Goal: Information Seeking & Learning: Learn about a topic

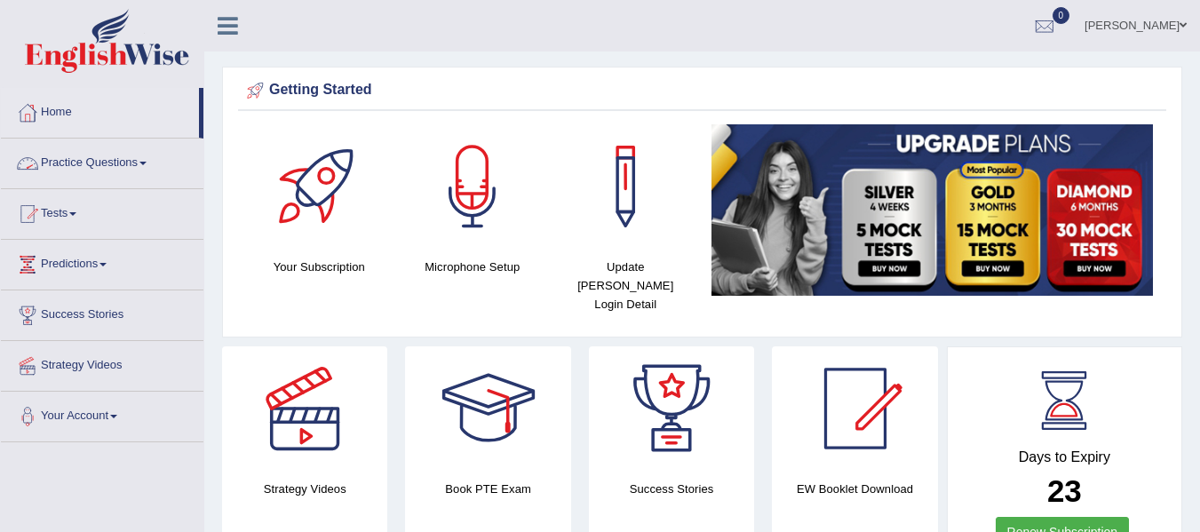
click at [147, 159] on link "Practice Questions" at bounding box center [102, 161] width 202 height 44
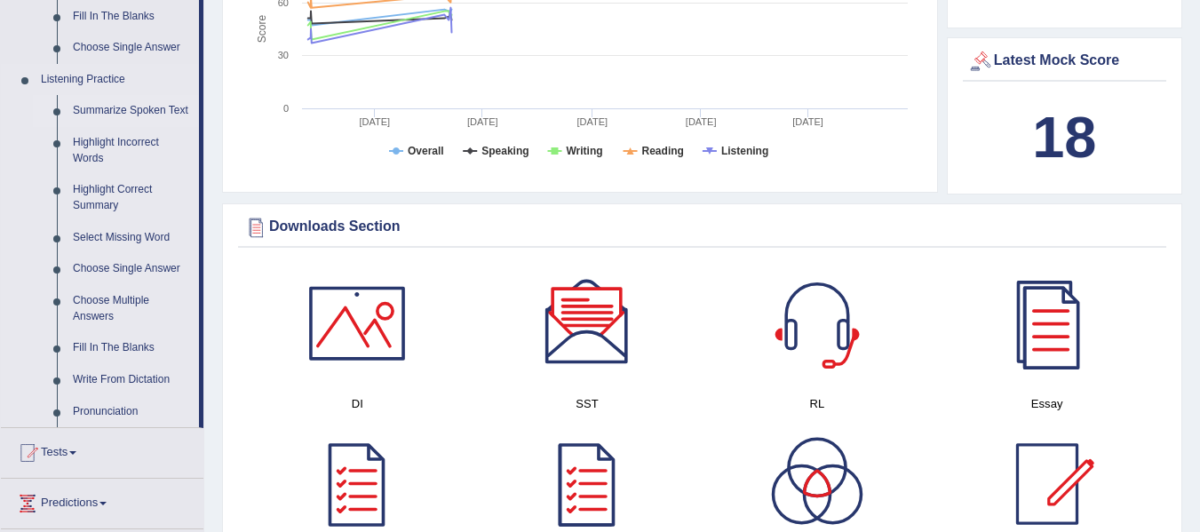
scroll to position [710, 0]
click at [128, 367] on link "Write From Dictation" at bounding box center [132, 379] width 134 height 32
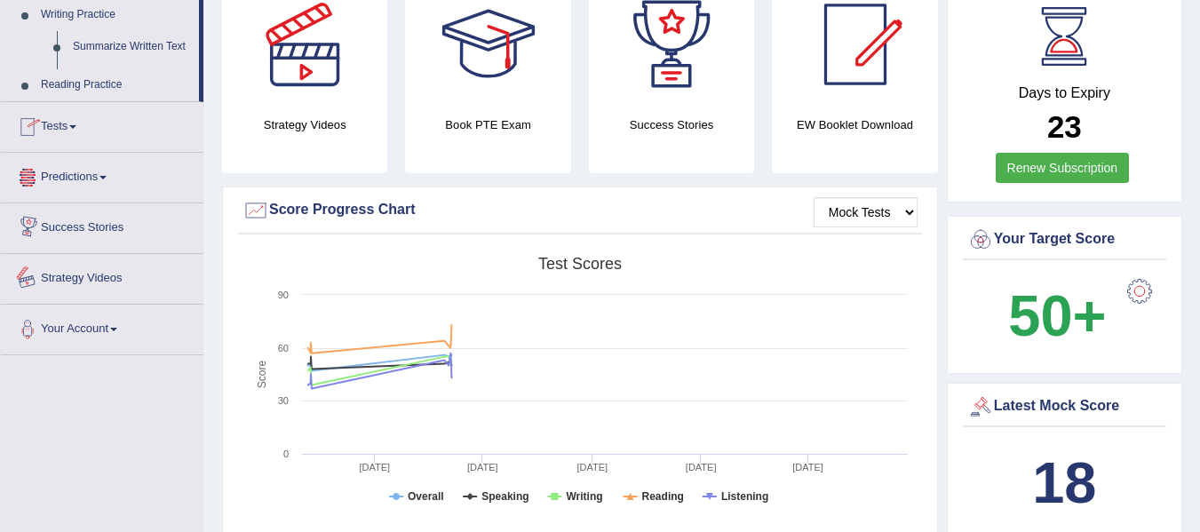
scroll to position [554, 0]
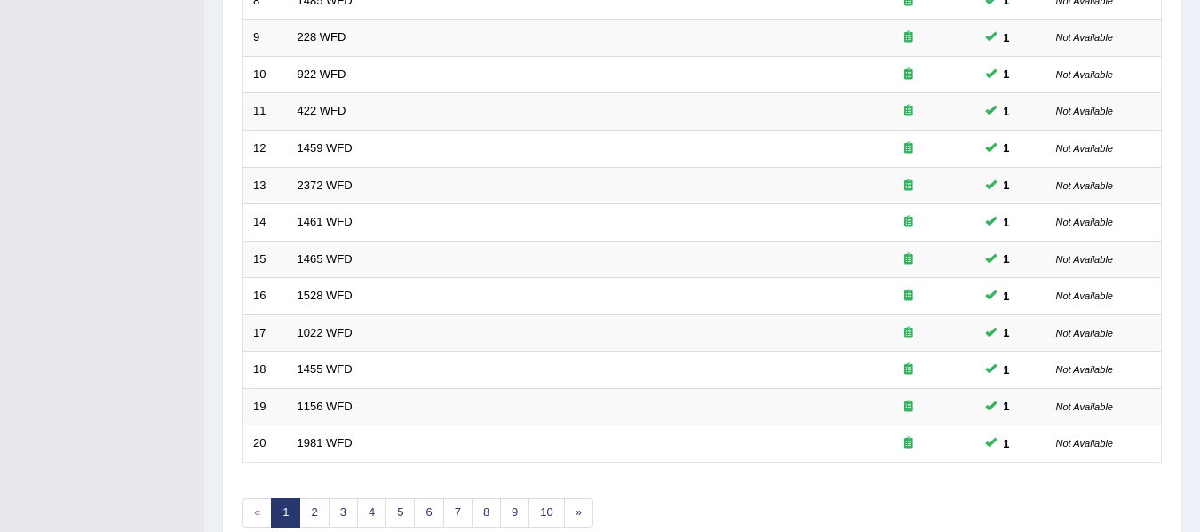
scroll to position [644, 0]
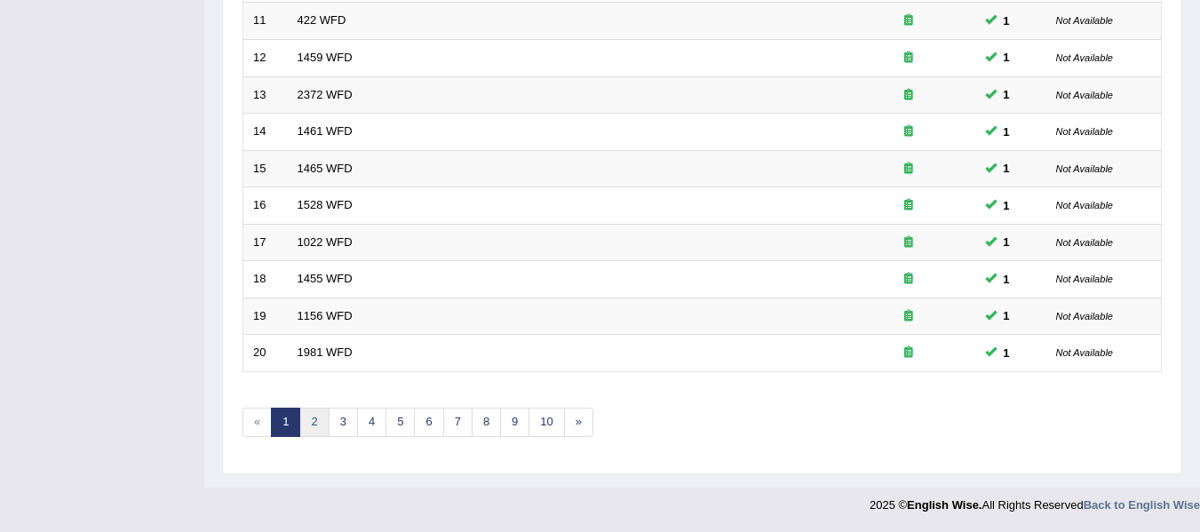
click at [312, 424] on link "2" at bounding box center [313, 422] width 29 height 29
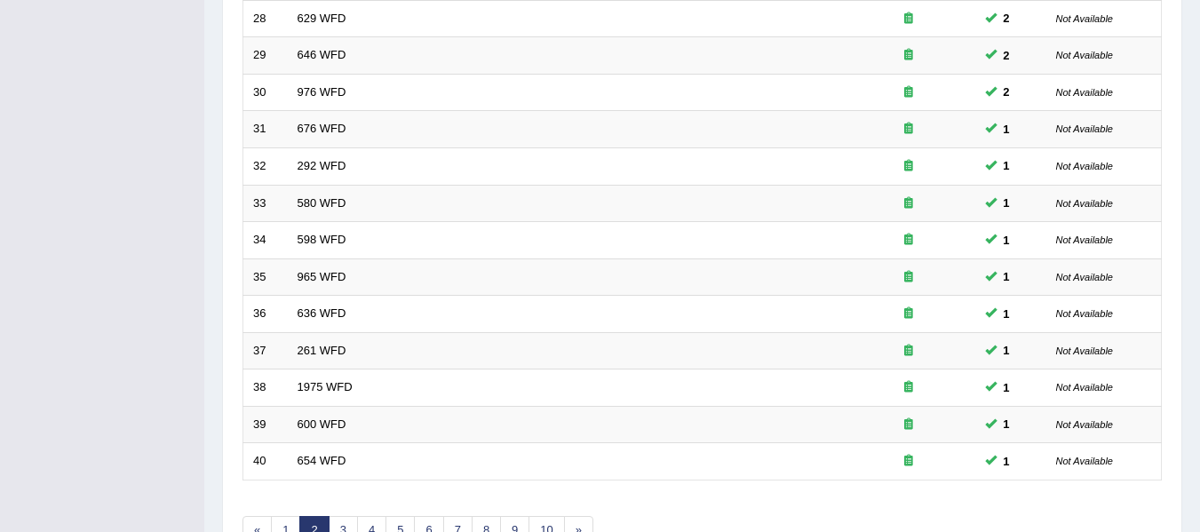
scroll to position [622, 0]
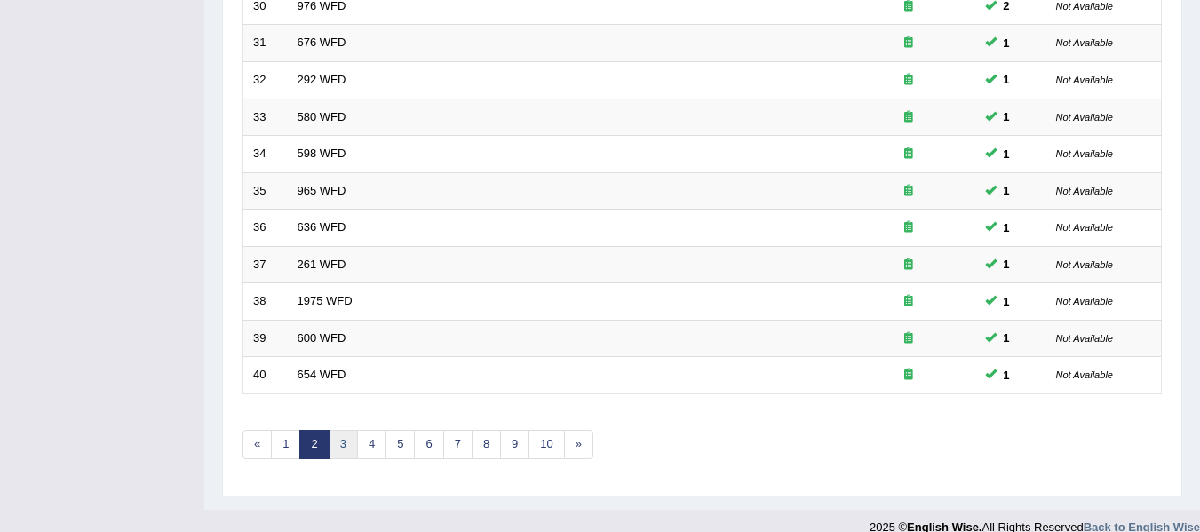
click at [345, 455] on link "3" at bounding box center [343, 444] width 29 height 29
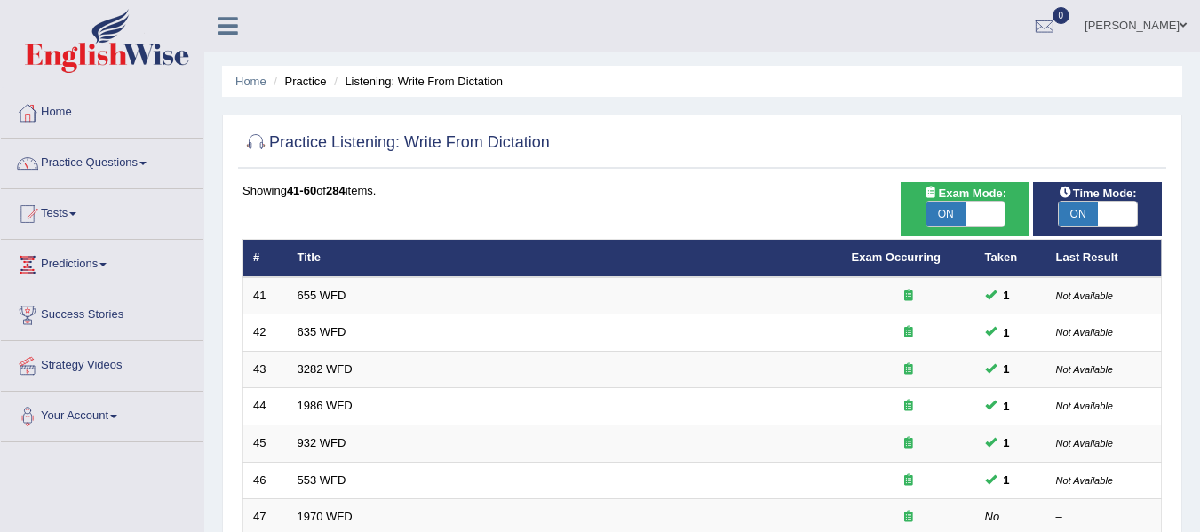
scroll to position [89, 0]
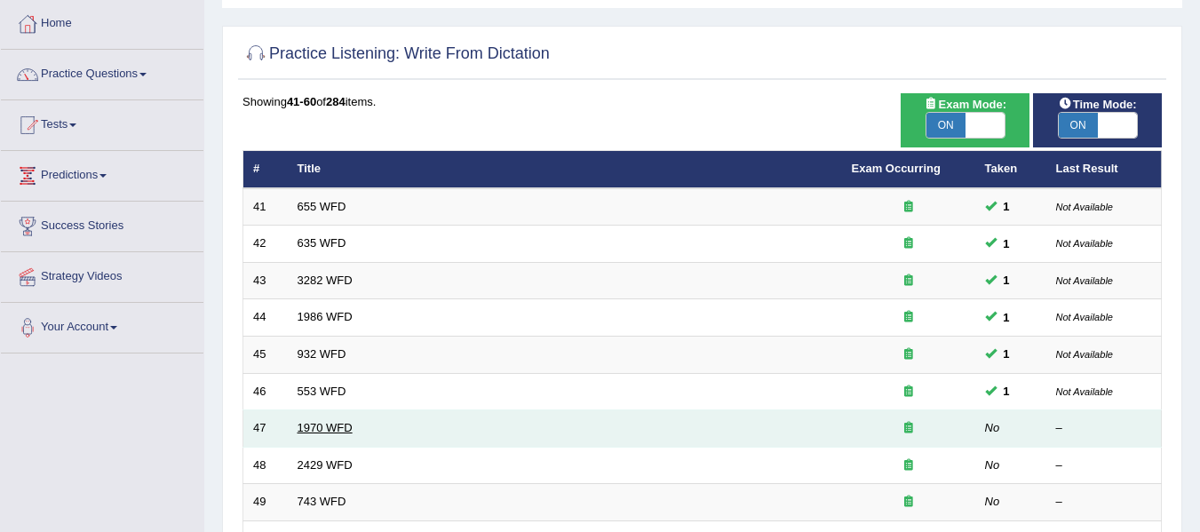
click at [308, 425] on link "1970 WFD" at bounding box center [324, 427] width 55 height 13
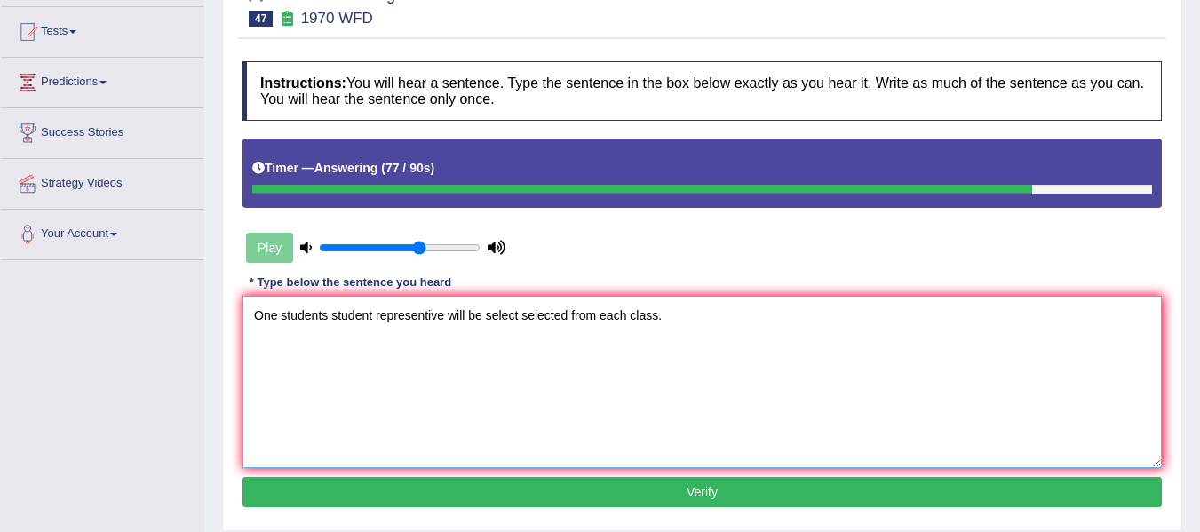
scroll to position [303, 0]
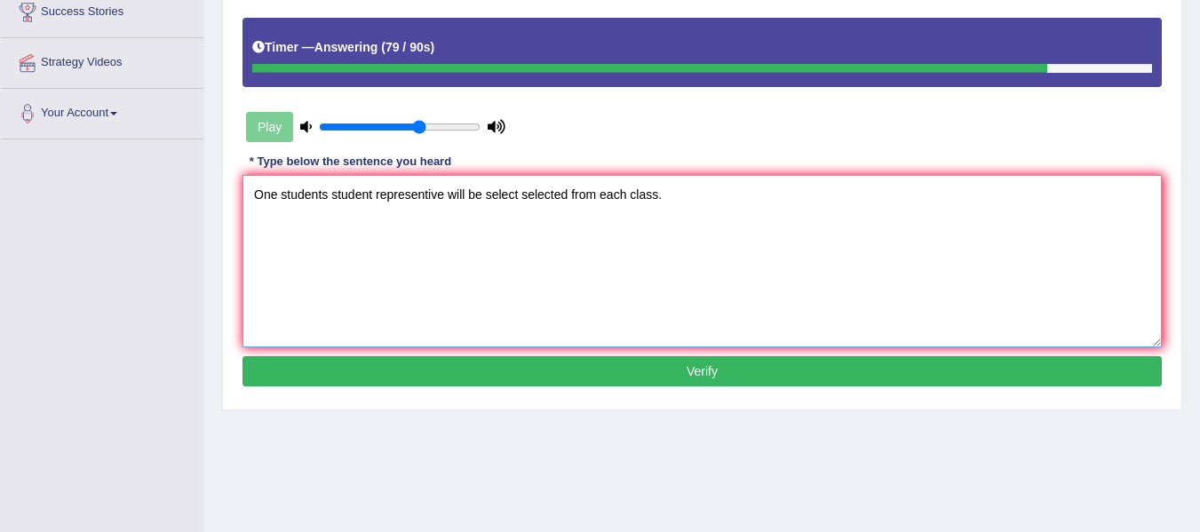
type textarea "One students student representive will be select selected from each class."
click at [733, 382] on button "Verify" at bounding box center [701, 371] width 919 height 30
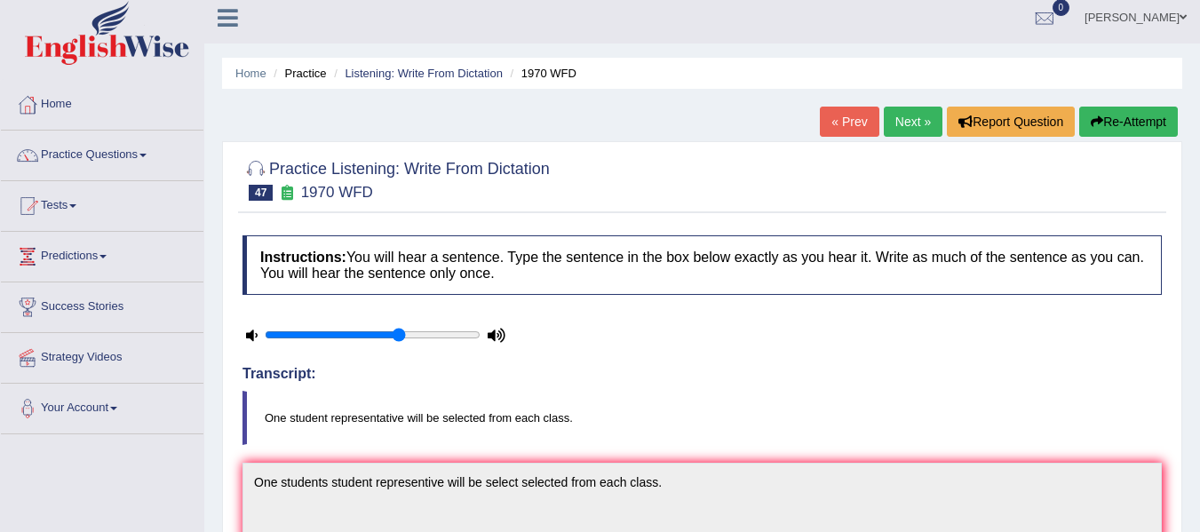
scroll to position [0, 0]
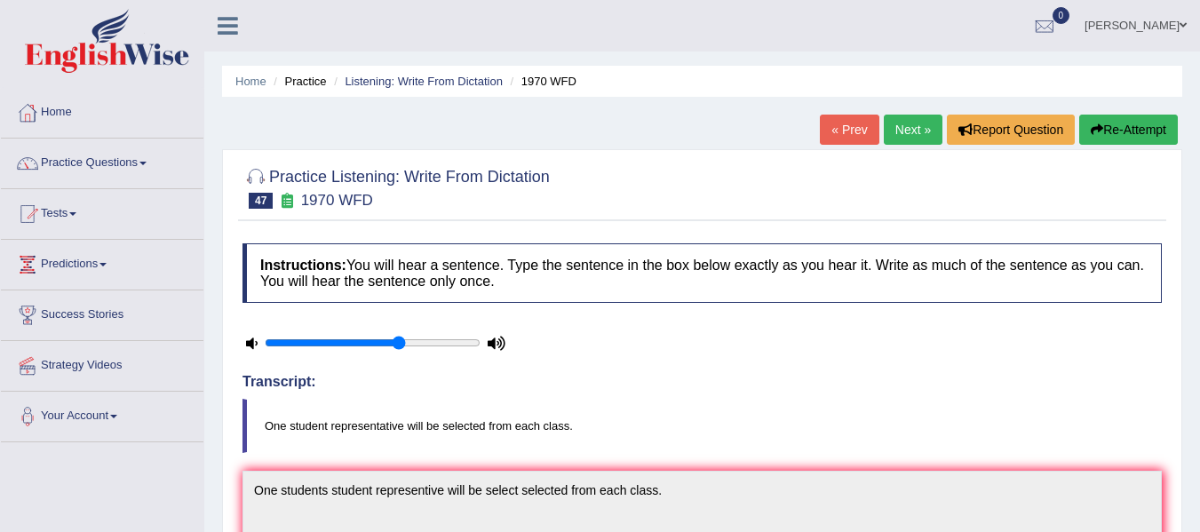
click at [889, 139] on link "Next »" at bounding box center [912, 130] width 59 height 30
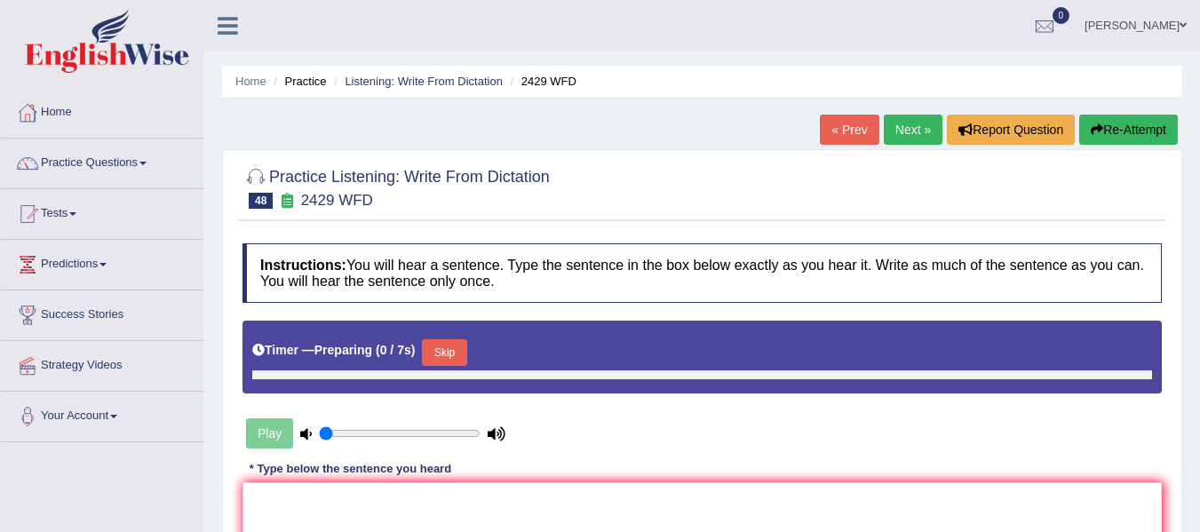
type input "0.65"
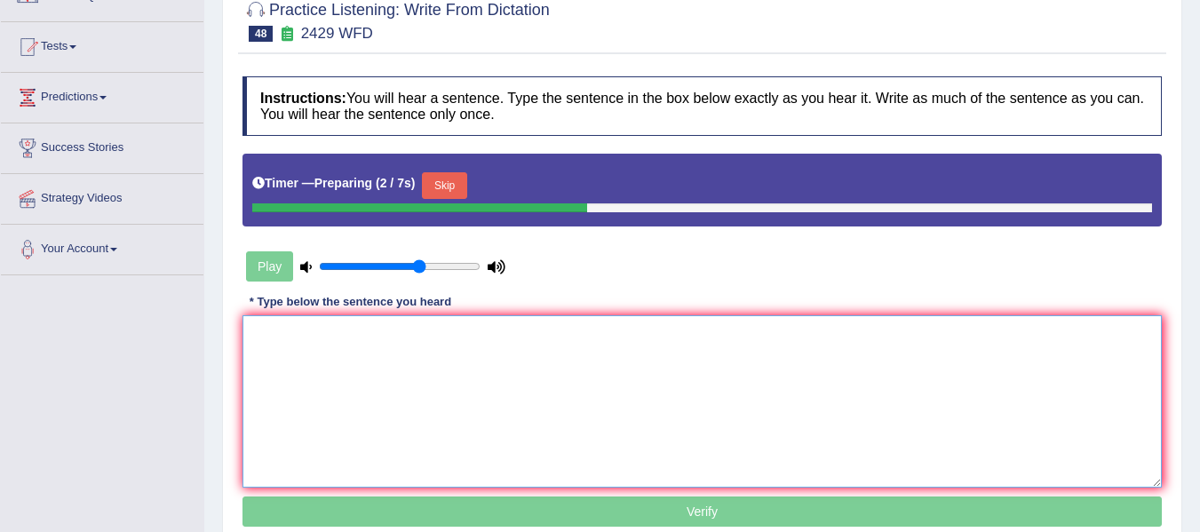
click at [682, 353] on textarea at bounding box center [701, 401] width 919 height 172
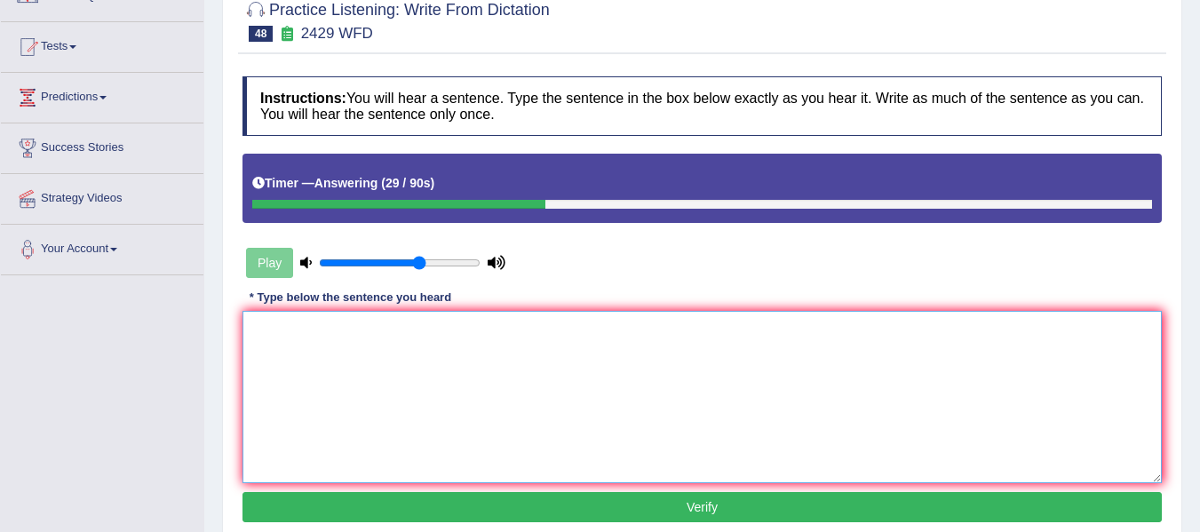
click at [537, 362] on textarea at bounding box center [701, 397] width 919 height 172
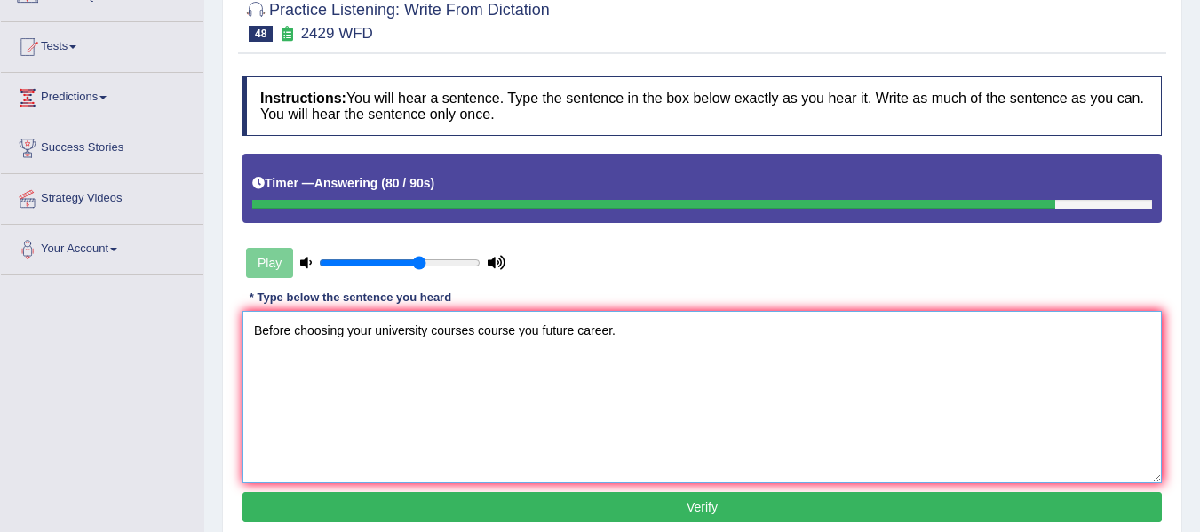
type textarea "Before choosing your university courses course you future career."
click at [597, 506] on button "Verify" at bounding box center [701, 507] width 919 height 30
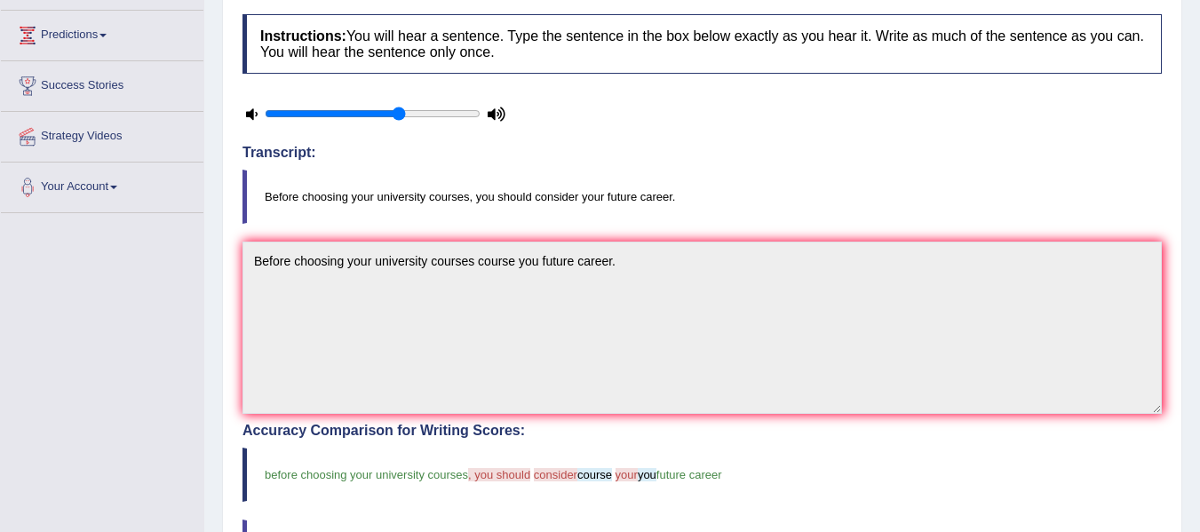
scroll to position [62, 0]
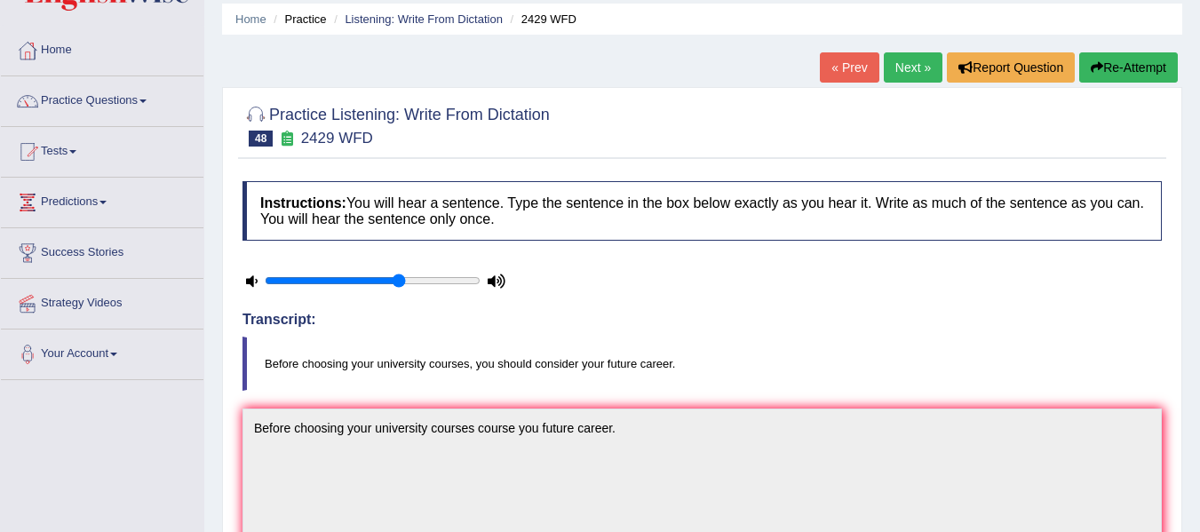
drag, startPoint x: 920, startPoint y: 63, endPoint x: 907, endPoint y: 69, distance: 14.7
click at [920, 63] on link "Next »" at bounding box center [912, 67] width 59 height 30
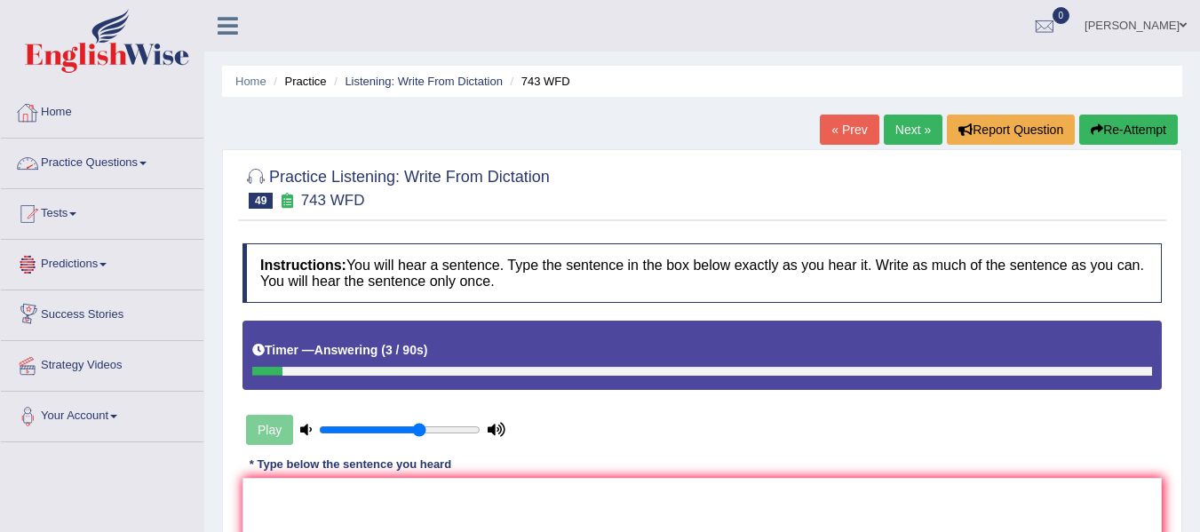
click at [59, 110] on link "Home" at bounding box center [102, 110] width 202 height 44
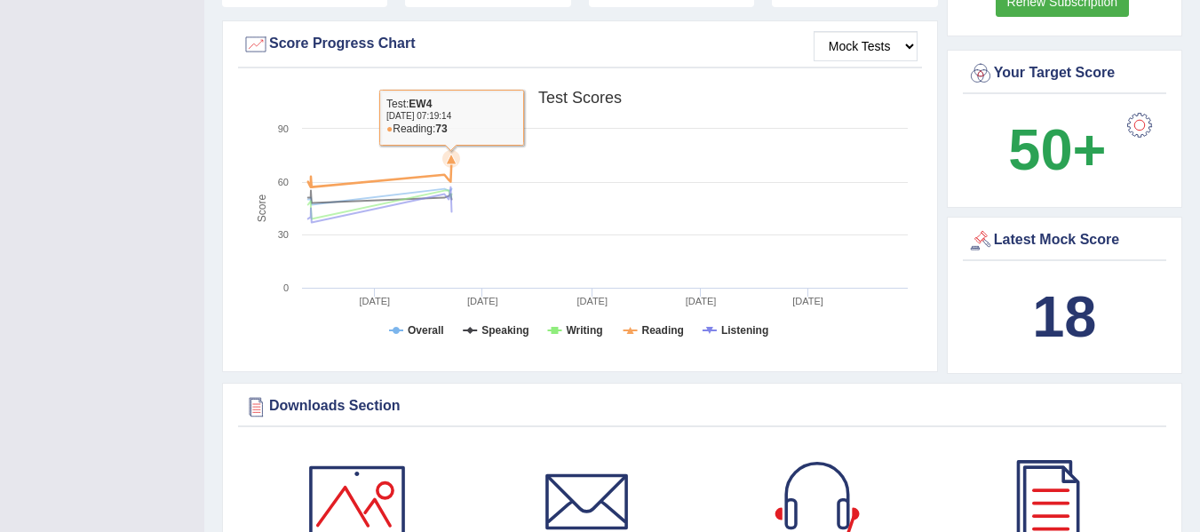
scroll to position [533, 0]
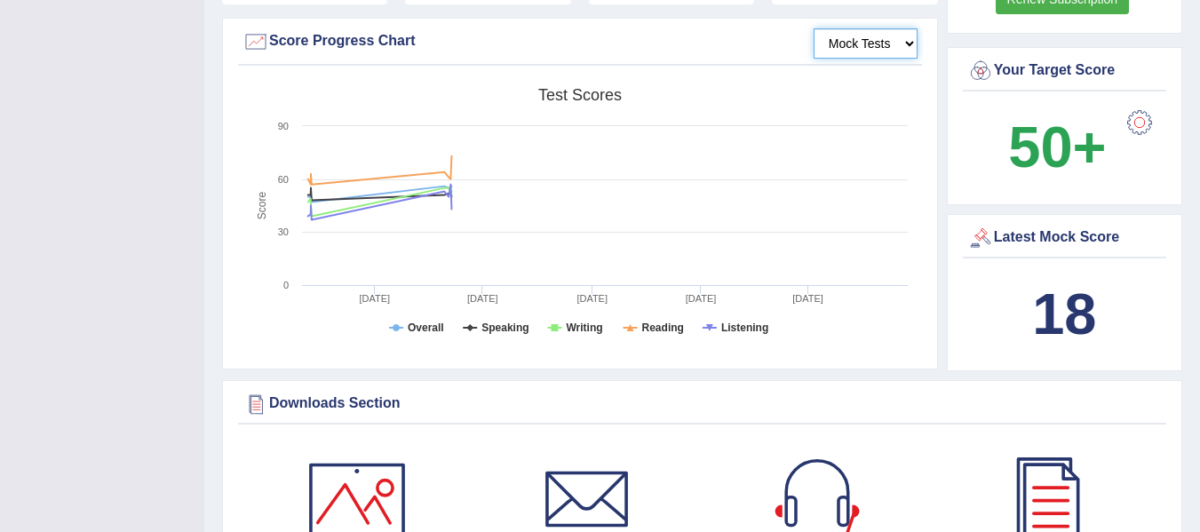
click at [912, 28] on select "Mock Tests" at bounding box center [865, 43] width 104 height 30
click at [813, 28] on select "Mock Tests" at bounding box center [865, 43] width 104 height 30
click at [904, 28] on select "Mock Tests" at bounding box center [865, 43] width 104 height 30
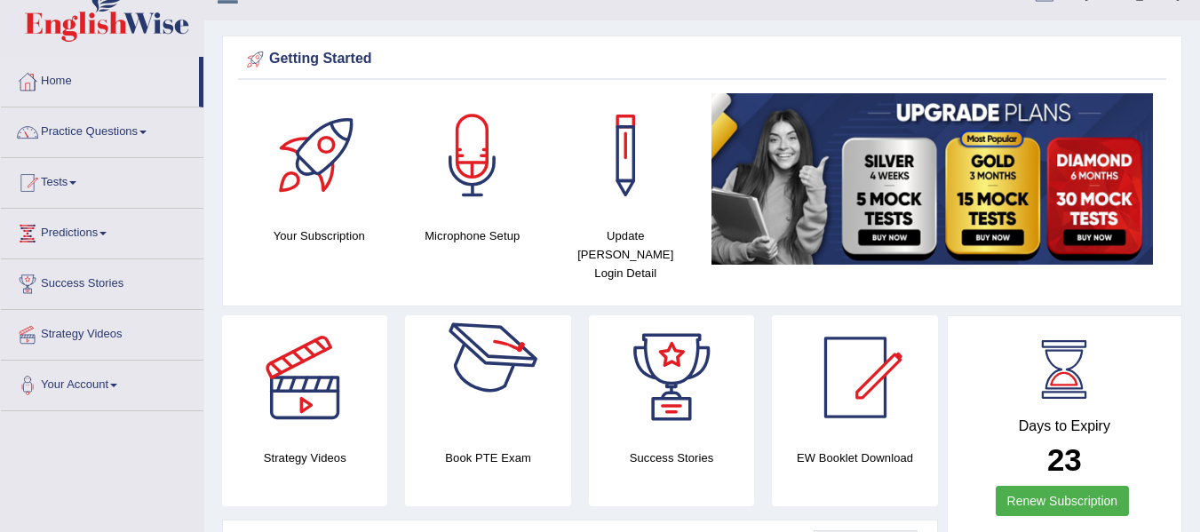
scroll to position [0, 0]
